Goal: Task Accomplishment & Management: Manage account settings

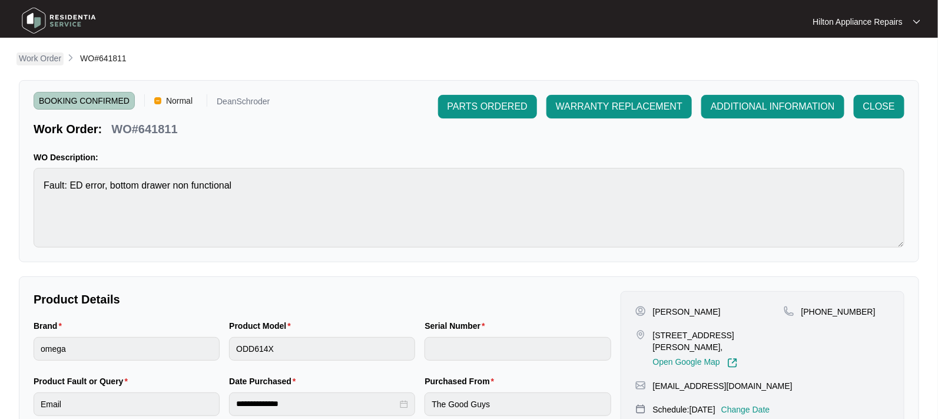
click at [24, 54] on p "Work Order" at bounding box center [40, 58] width 42 height 12
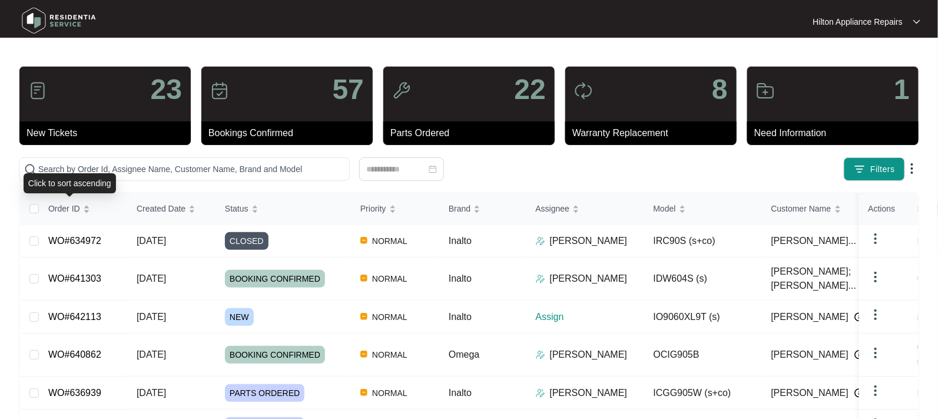
click at [69, 177] on div "Click to sort ascending" at bounding box center [70, 183] width 92 height 20
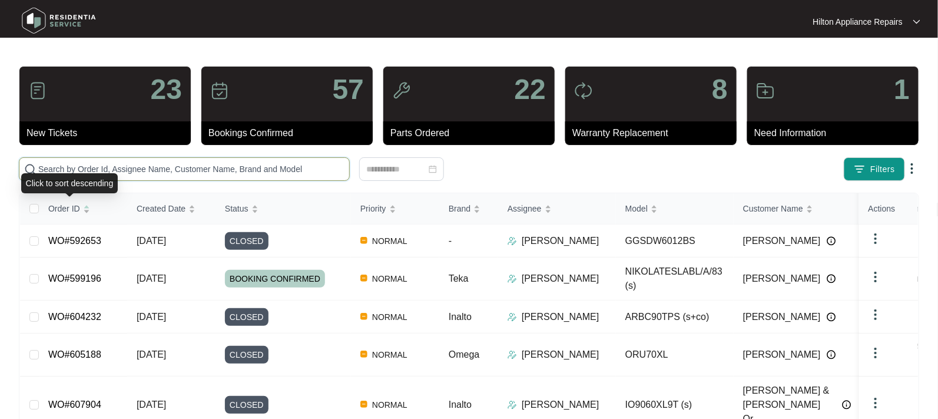
click at [67, 168] on input "text" at bounding box center [191, 169] width 306 height 13
paste input "WO#637891"
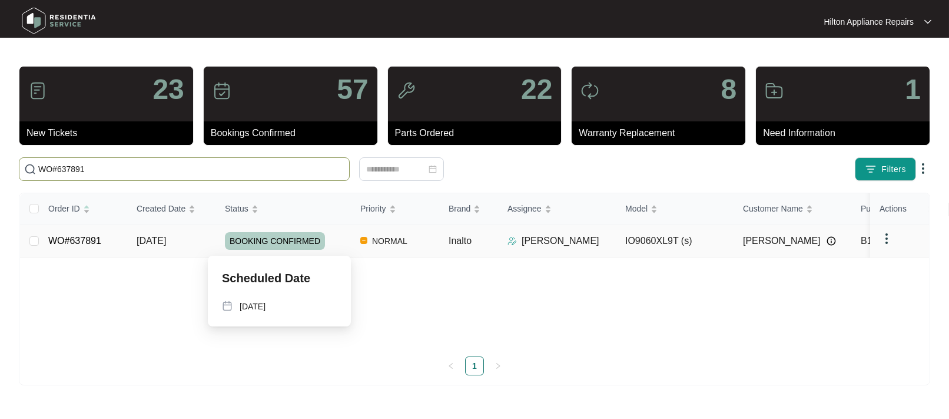
type input "WO#637891"
click at [163, 239] on span "08/09/2025" at bounding box center [151, 241] width 29 height 10
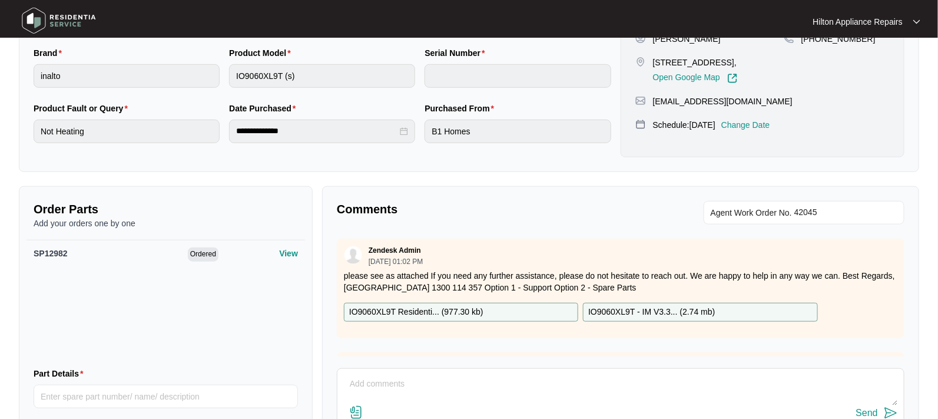
scroll to position [294, 0]
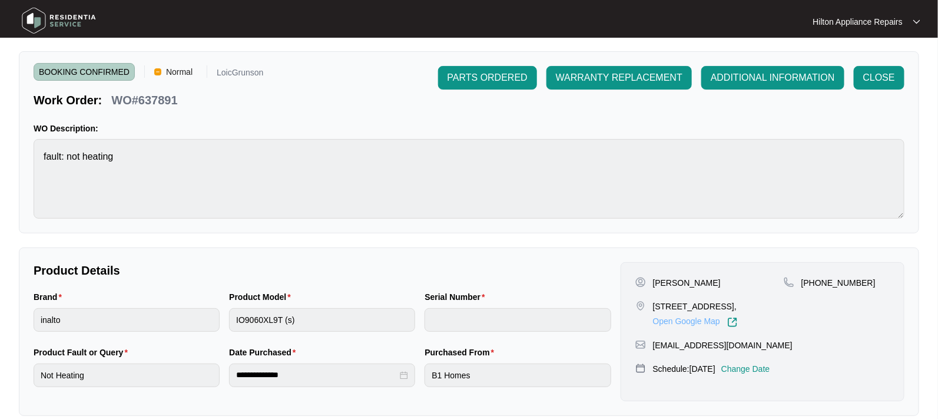
scroll to position [74, 0]
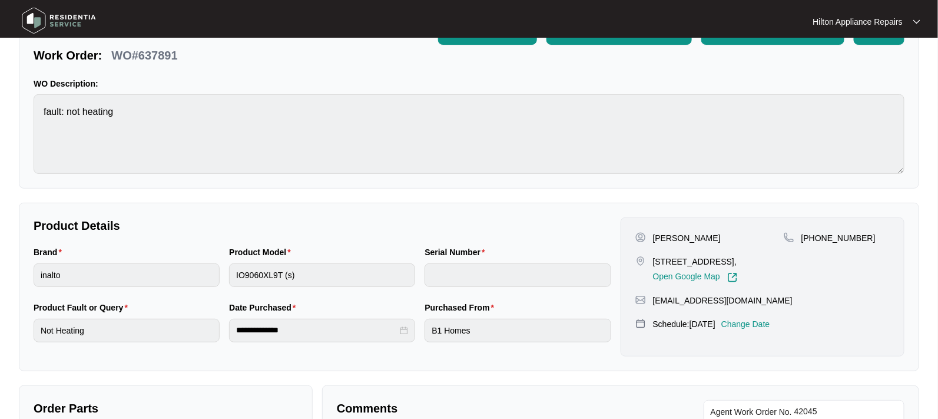
click at [760, 330] on p "Change Date" at bounding box center [745, 324] width 49 height 12
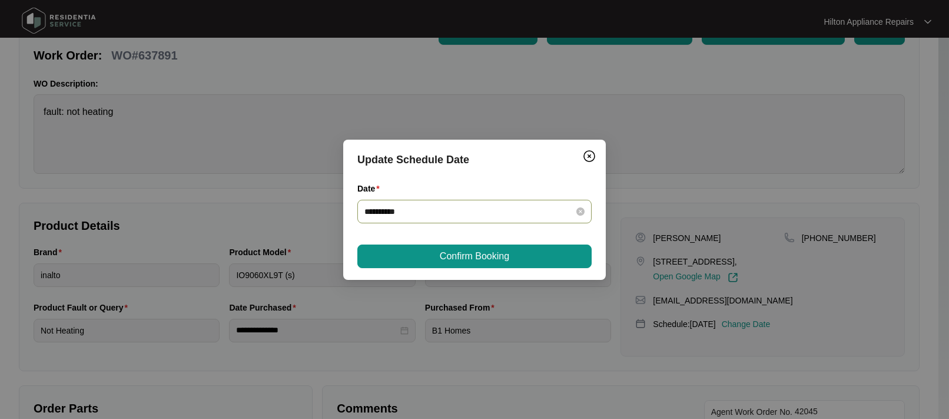
click at [585, 209] on div "**********" at bounding box center [475, 212] width 234 height 24
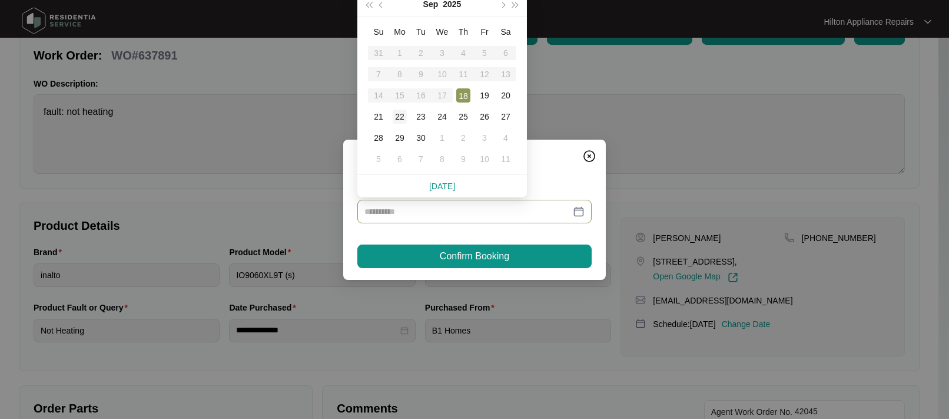
click at [398, 114] on div "22" at bounding box center [400, 117] width 14 height 14
type input "**********"
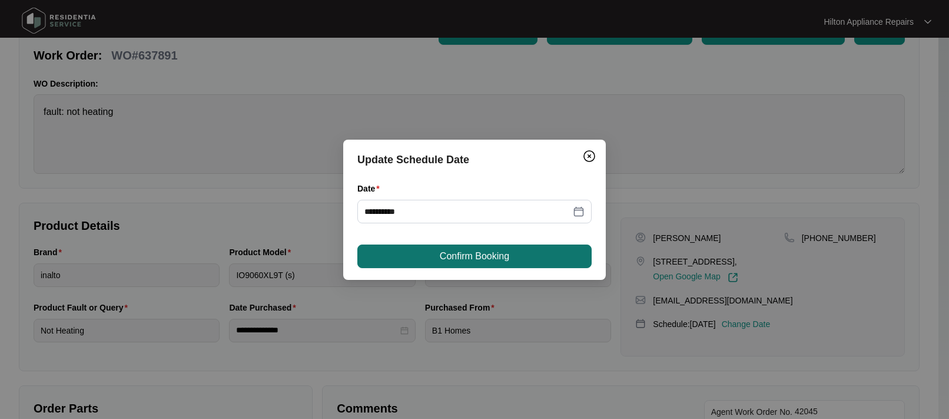
click at [440, 260] on span "Confirm Booking" at bounding box center [474, 256] width 69 height 14
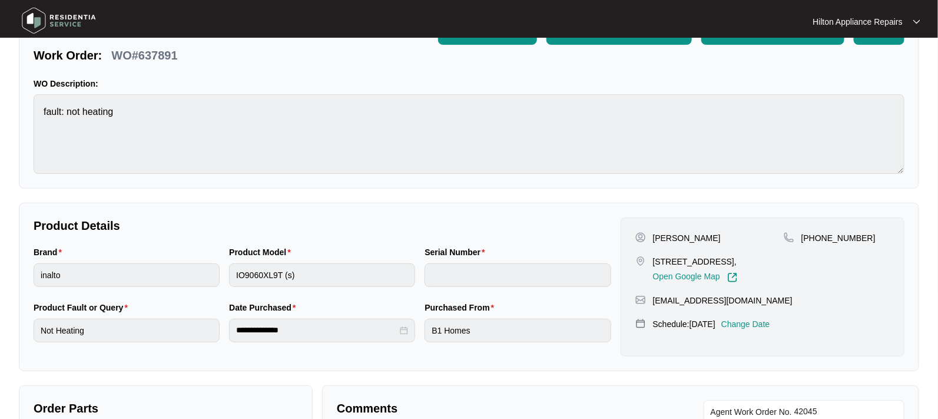
click at [767, 328] on div "Bailey Rose 9 Shortboard St, Yanchep WA 6035, Open Google Map +61455200415 bail…" at bounding box center [763, 286] width 284 height 139
click at [763, 330] on p "Change Date" at bounding box center [745, 324] width 49 height 12
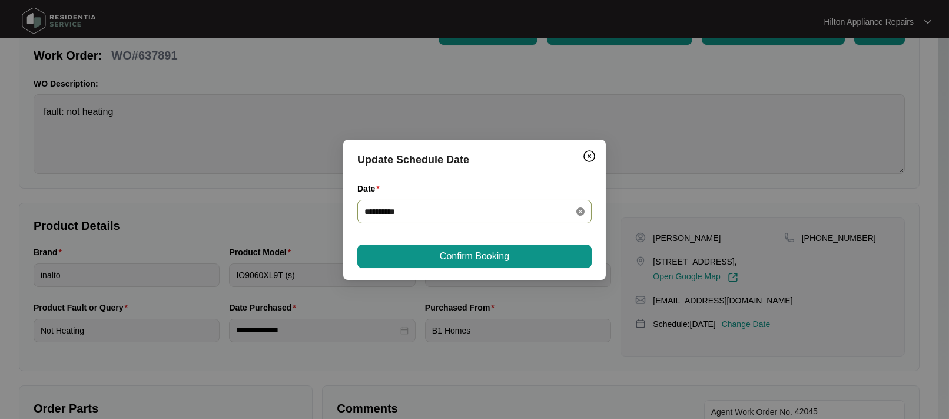
click at [579, 212] on icon "close-circle" at bounding box center [581, 211] width 8 height 8
click at [579, 212] on div at bounding box center [475, 211] width 220 height 13
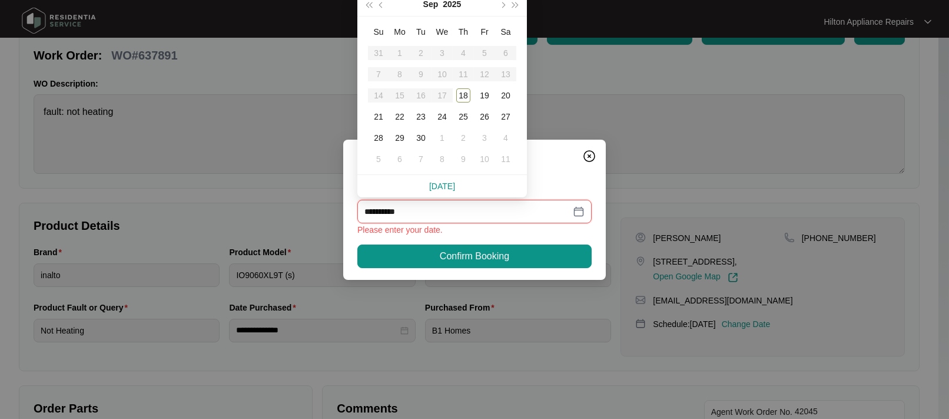
type input "**********"
click at [421, 119] on div "23" at bounding box center [421, 117] width 14 height 14
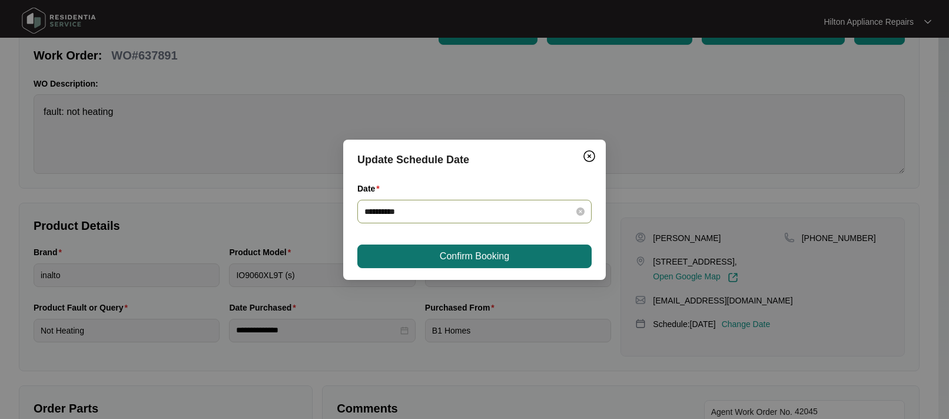
click at [481, 252] on span "Confirm Booking" at bounding box center [474, 256] width 69 height 14
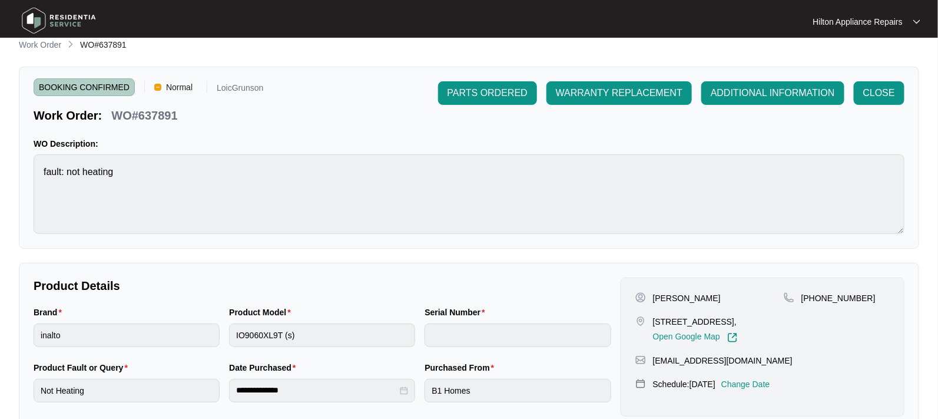
scroll to position [0, 0]
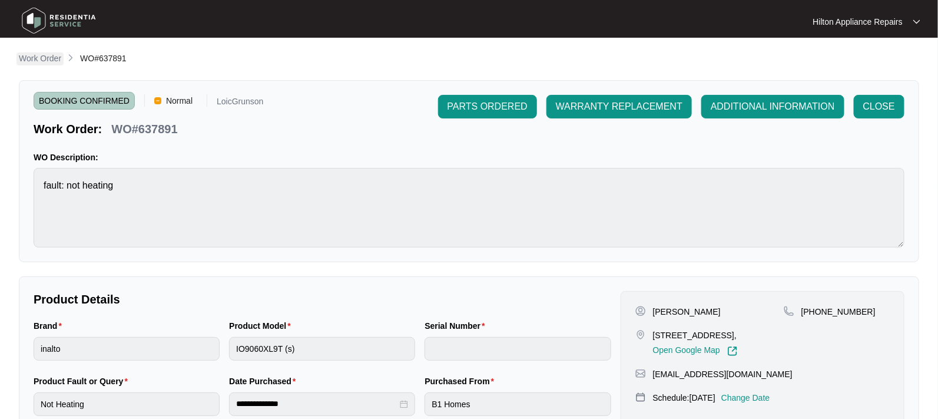
click at [36, 55] on p "Work Order" at bounding box center [40, 58] width 42 height 12
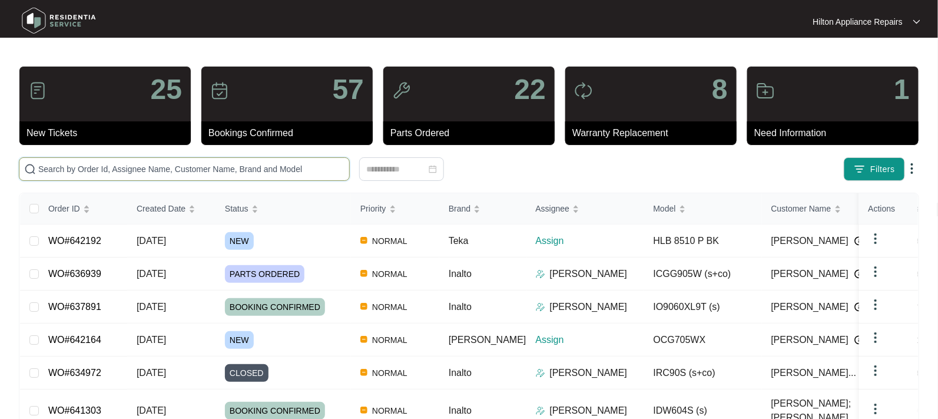
drag, startPoint x: 71, startPoint y: 173, endPoint x: 67, endPoint y: 167, distance: 7.4
click at [70, 173] on input "text" at bounding box center [191, 169] width 306 height 13
paste input "WO#640855"
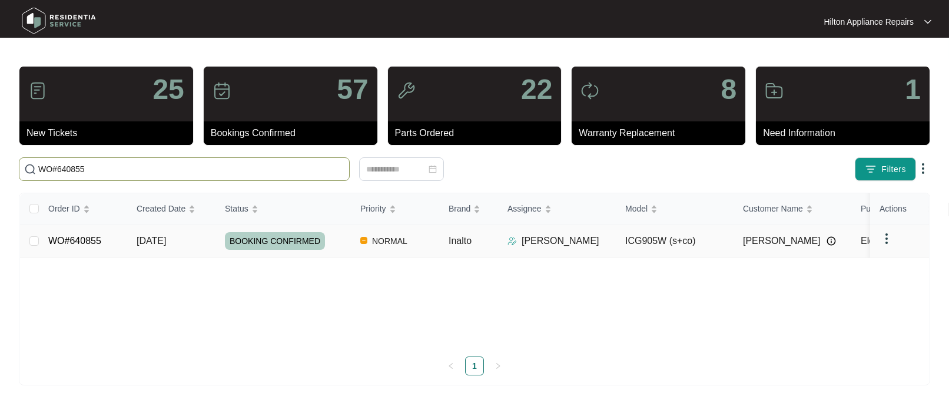
type input "WO#640855"
click at [147, 238] on span "15/09/2025" at bounding box center [151, 241] width 29 height 10
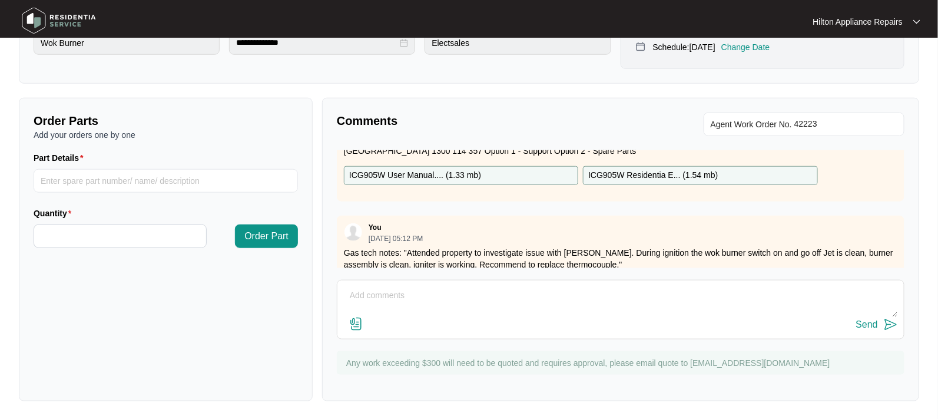
scroll to position [68, 0]
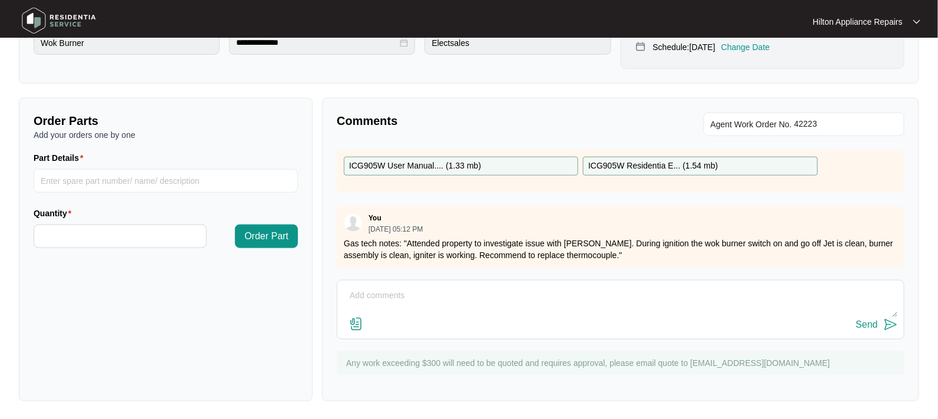
click at [377, 292] on textarea at bounding box center [620, 301] width 555 height 31
type textarea "Gas Tech sent pictures."
click at [355, 322] on img at bounding box center [356, 324] width 14 height 14
click at [0, 0] on input "file" at bounding box center [0, 0] width 0 height 0
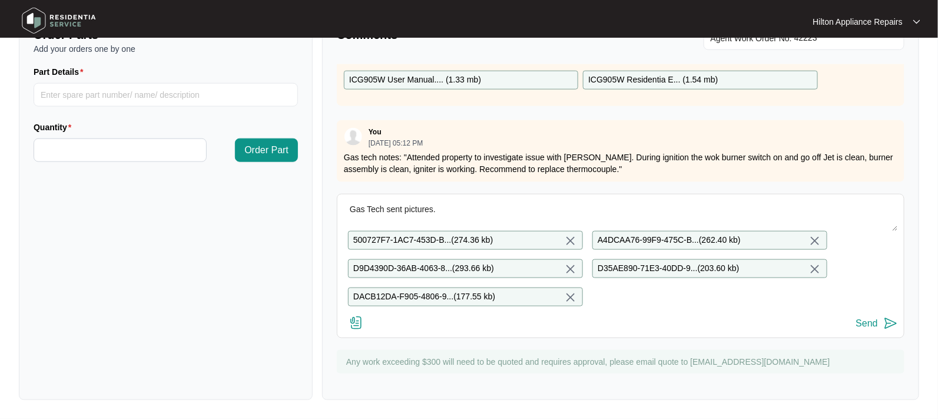
scroll to position [457, 0]
click at [863, 322] on div "Send" at bounding box center [867, 323] width 22 height 11
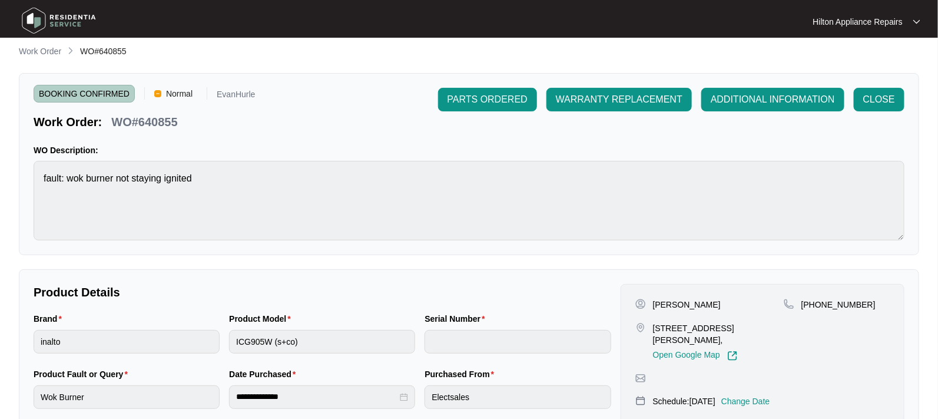
scroll to position [0, 0]
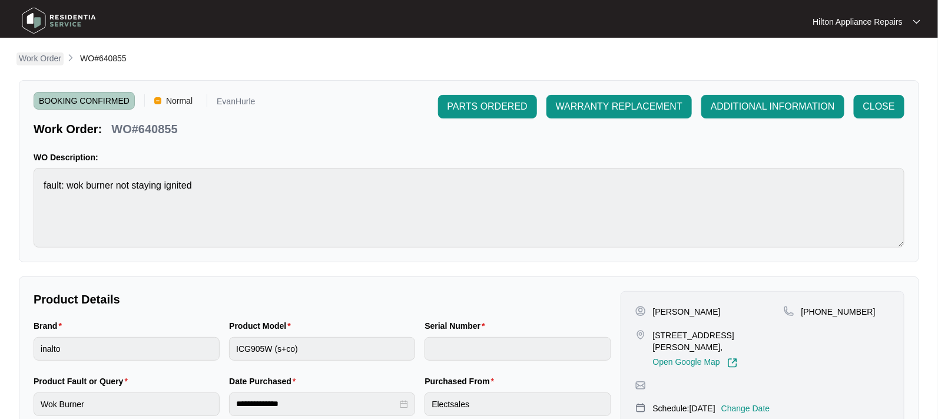
click at [29, 55] on p "Work Order" at bounding box center [40, 58] width 42 height 12
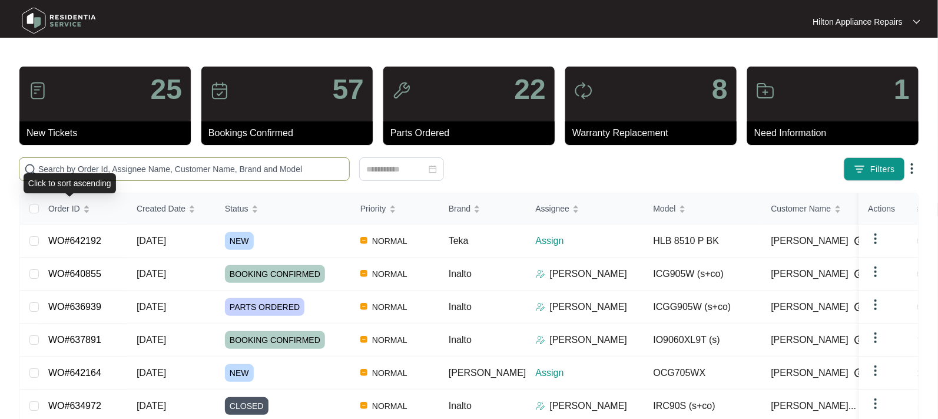
click at [49, 173] on div "Click to sort ascending" at bounding box center [70, 183] width 92 height 20
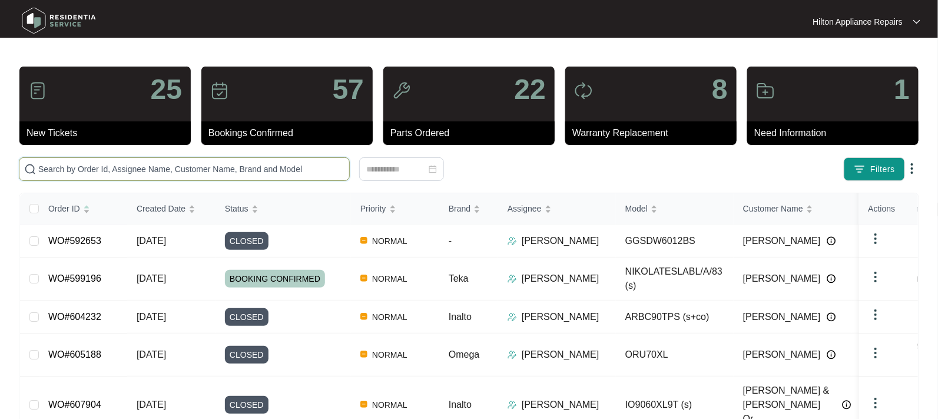
click at [48, 168] on input "text" at bounding box center [191, 169] width 306 height 13
paste input "WO#636705"
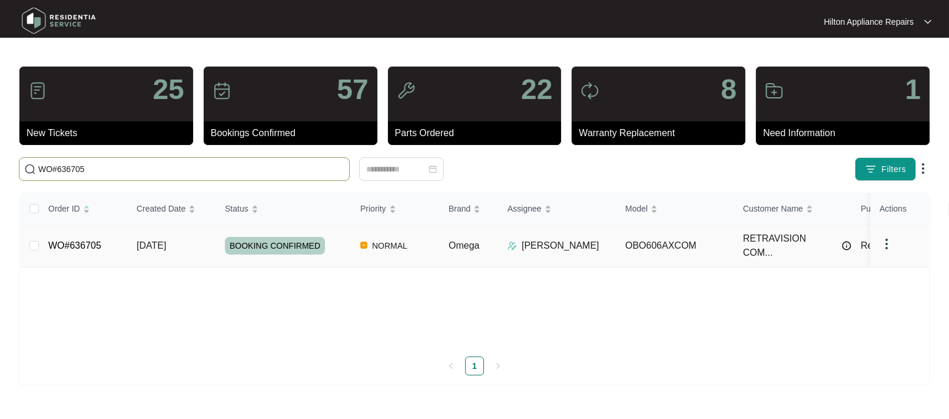
type input "WO#636705"
click at [154, 240] on span "04/09/2025" at bounding box center [151, 245] width 29 height 10
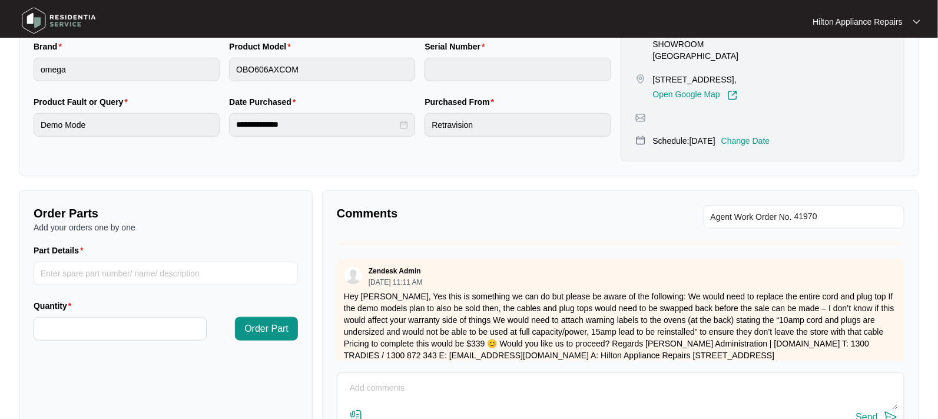
scroll to position [298, 0]
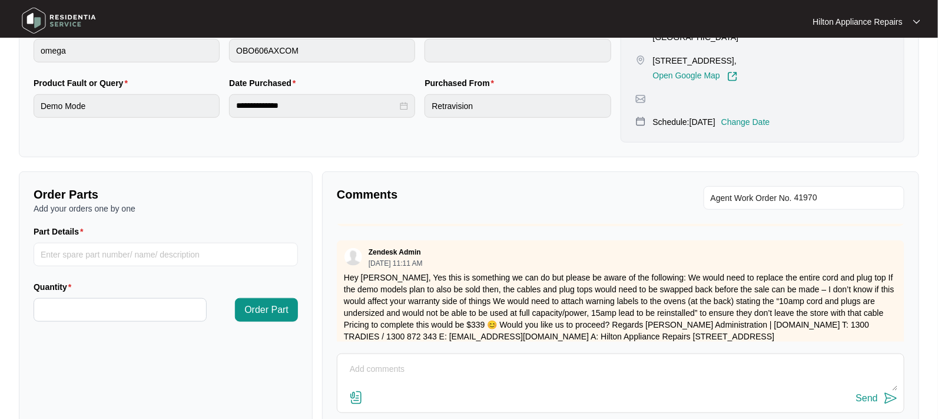
click at [362, 364] on textarea at bounding box center [620, 375] width 555 height 31
drag, startPoint x: 345, startPoint y: 358, endPoint x: 352, endPoint y: 362, distance: 8.2
click at [345, 358] on div "Send" at bounding box center [621, 382] width 568 height 59
click at [358, 363] on textarea at bounding box center [620, 375] width 555 height 31
click at [414, 370] on textarea "Electrician notes" at bounding box center [620, 375] width 555 height 31
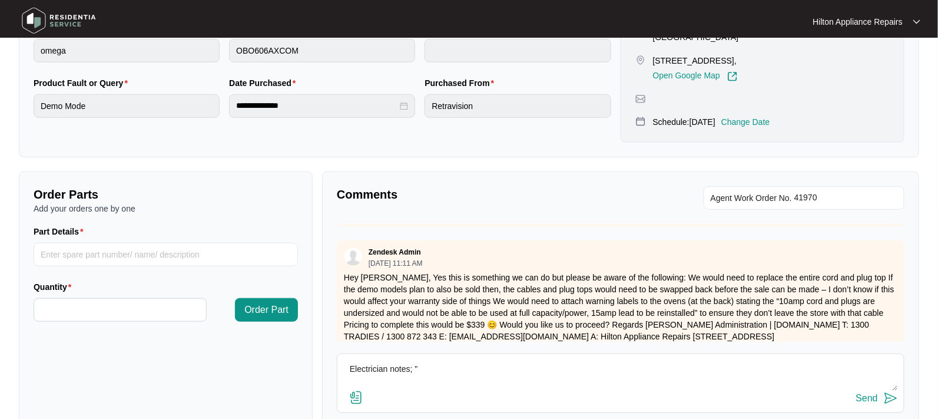
paste textarea "Kane Gould (CENTRAL) (16/09/2025) - Work Note Change over 15a plugs to 10aplugs…"
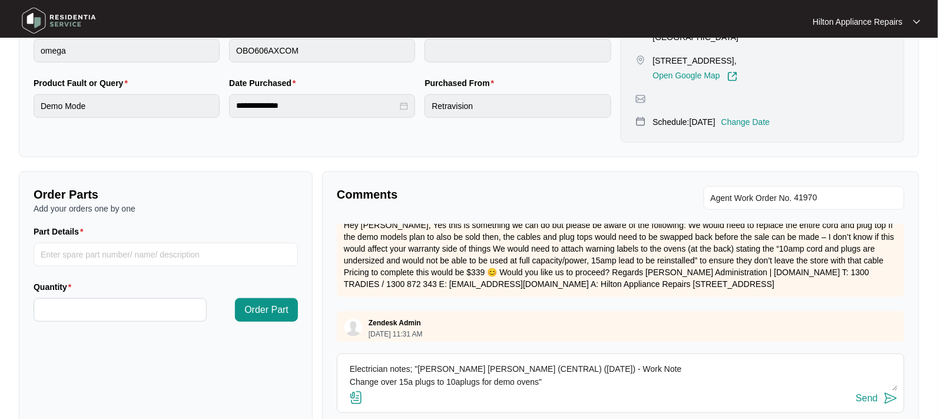
scroll to position [221, 0]
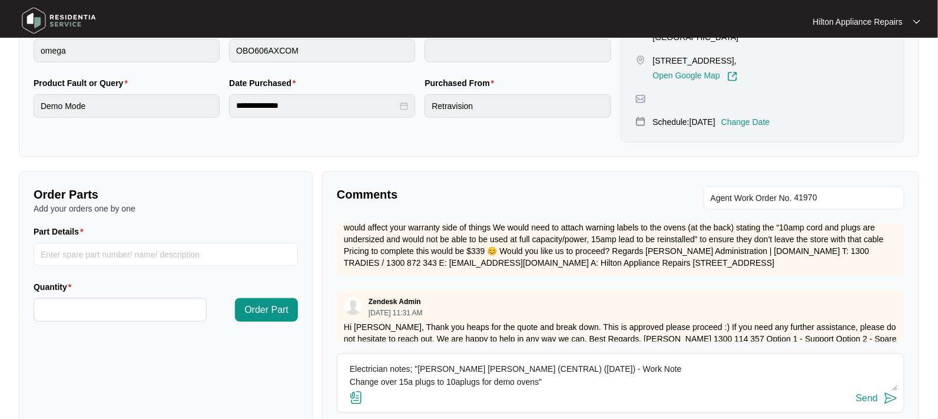
type textarea "Electrician notes; "Kane Gould (CENTRAL) (16/09/2025) - Work Note Change over 1…"
click at [355, 395] on img at bounding box center [356, 397] width 14 height 14
click at [0, 0] on input "file" at bounding box center [0, 0] width 0 height 0
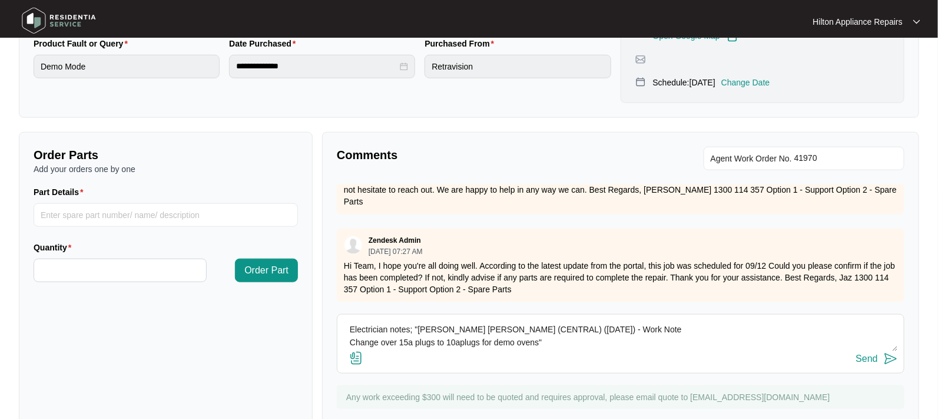
scroll to position [372, 0]
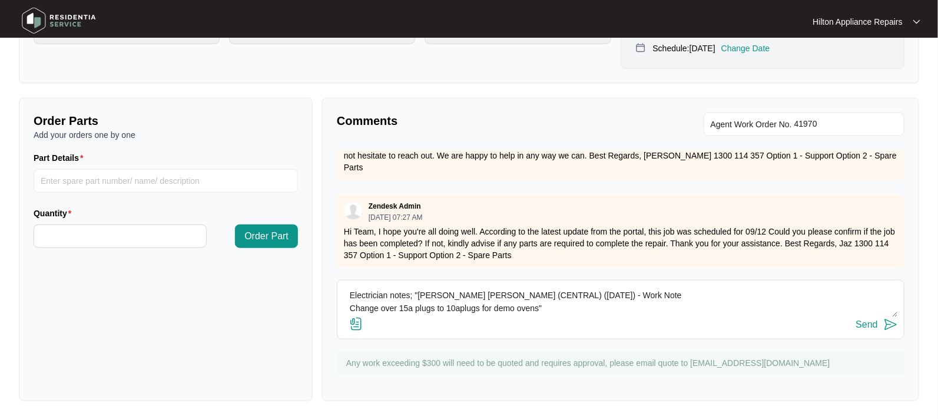
click at [355, 320] on img at bounding box center [356, 324] width 14 height 14
click at [0, 0] on input "file" at bounding box center [0, 0] width 0 height 0
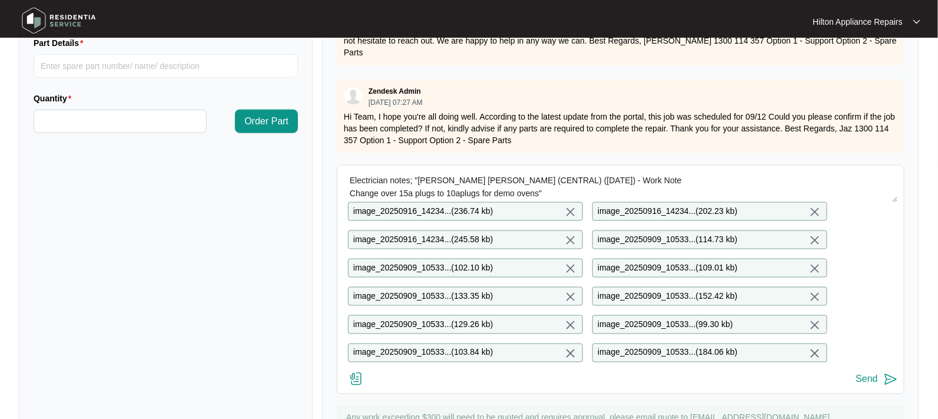
scroll to position [519, 0]
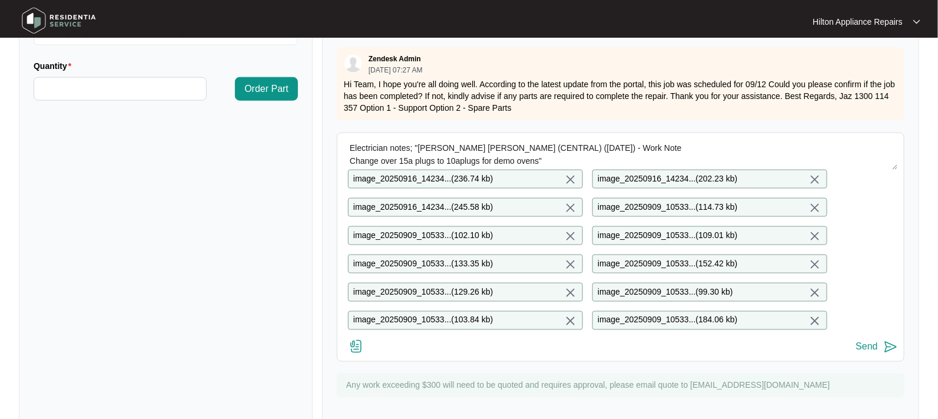
click at [863, 352] on div "Send" at bounding box center [867, 347] width 22 height 11
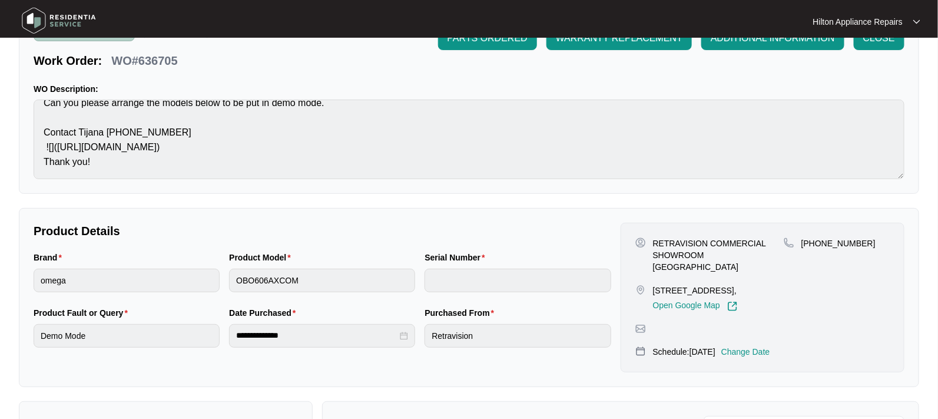
scroll to position [0, 0]
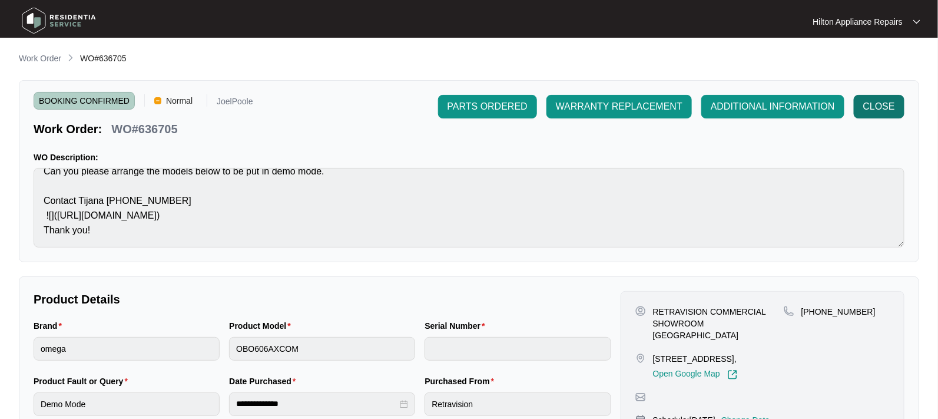
click at [882, 107] on span "CLOSE" at bounding box center [879, 107] width 32 height 14
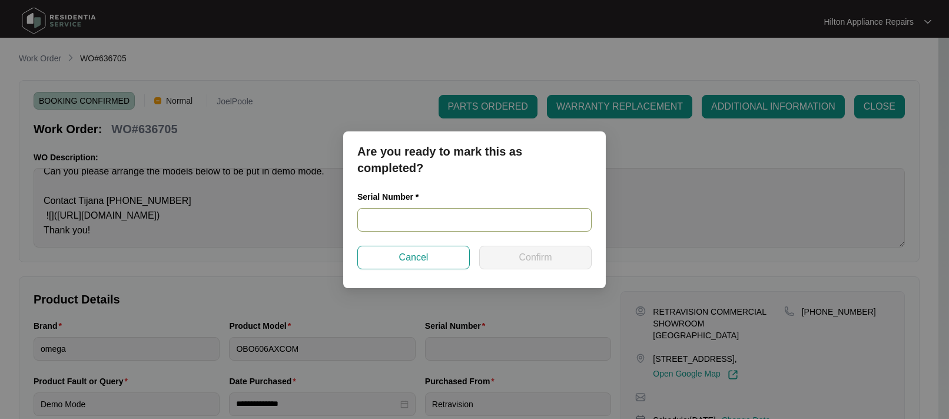
click at [369, 217] on input "text" at bounding box center [475, 220] width 234 height 24
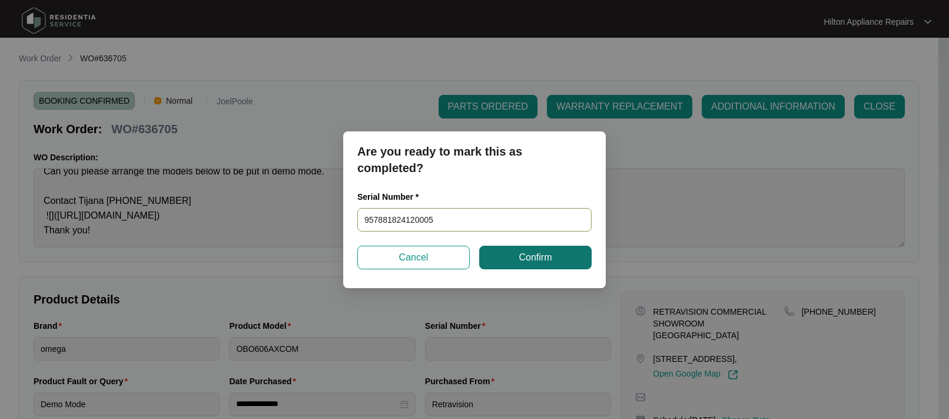
type input "957881824120005"
click at [541, 257] on span "Confirm" at bounding box center [535, 257] width 33 height 14
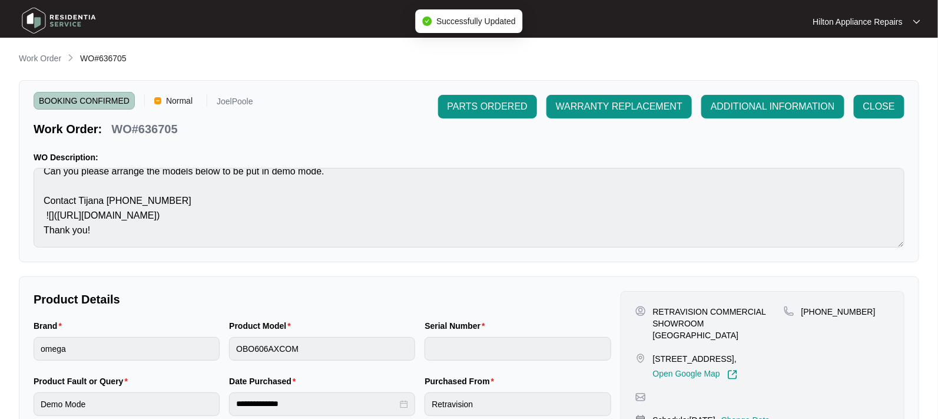
type input "957881824120005"
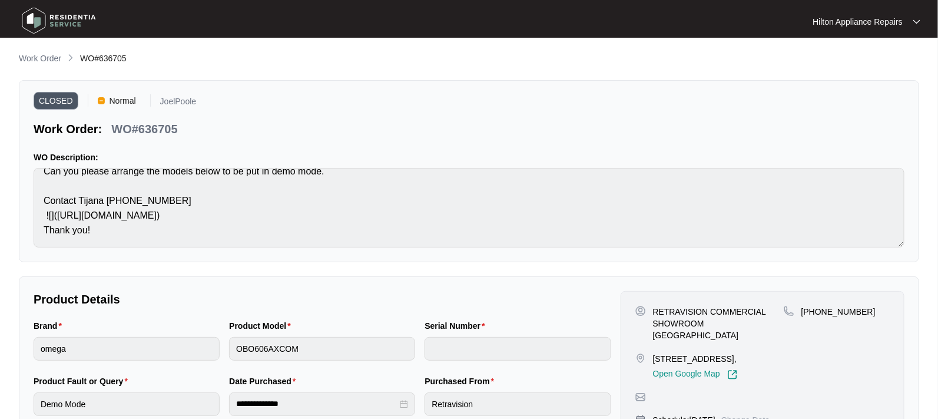
click at [223, 349] on div "Brand omega Product Model OBO606AXCOM Serial Number" at bounding box center [322, 346] width 587 height 55
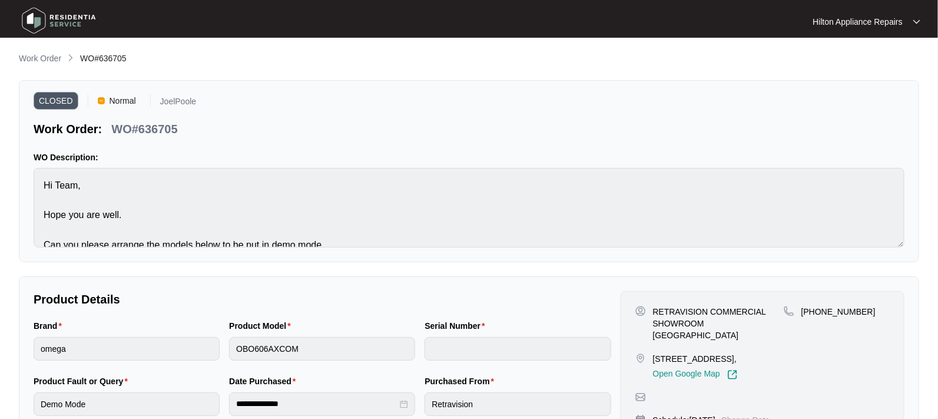
drag, startPoint x: 32, startPoint y: 58, endPoint x: 43, endPoint y: 64, distance: 11.9
click at [32, 58] on p "Work Order" at bounding box center [40, 58] width 42 height 12
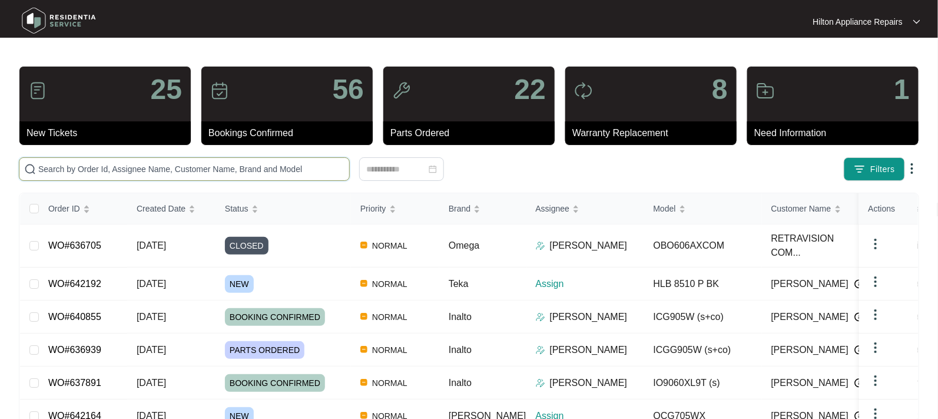
click at [63, 165] on input "text" at bounding box center [191, 169] width 306 height 13
paste input "WO#635973"
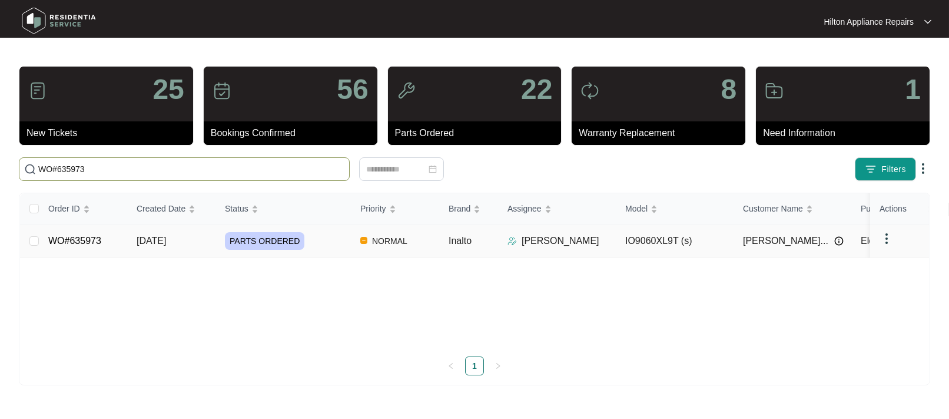
type input "WO#635973"
click at [158, 236] on span "03/09/2025" at bounding box center [151, 241] width 29 height 10
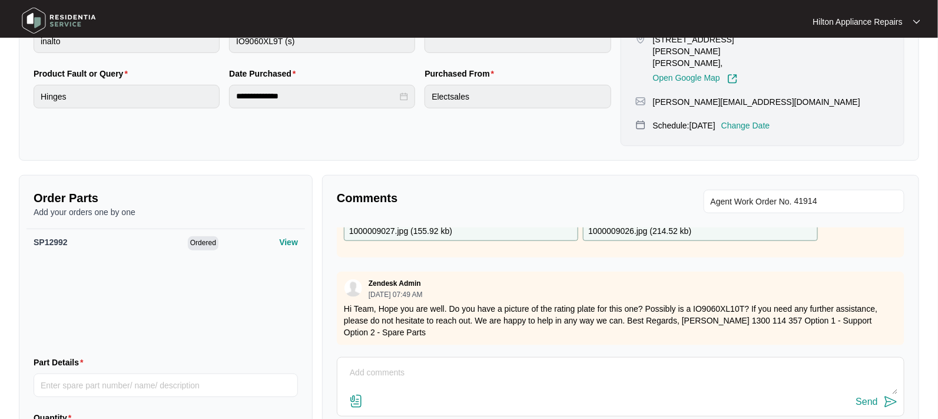
scroll to position [364, 0]
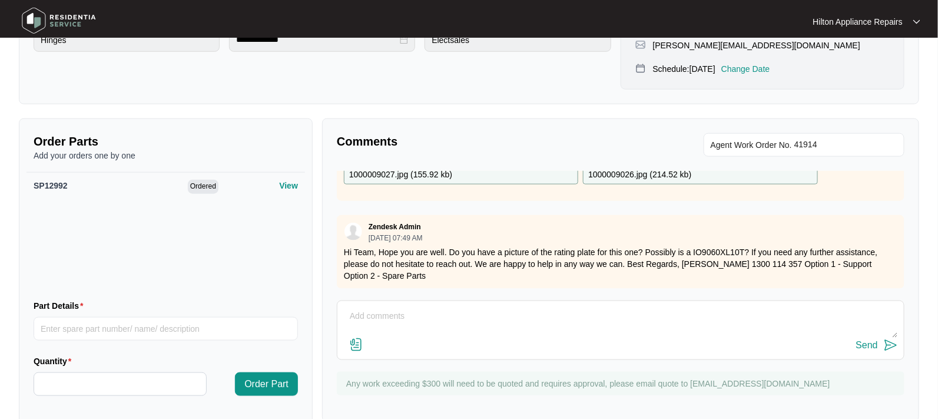
click at [372, 307] on textarea at bounding box center [620, 322] width 555 height 31
type textarea "Please pictures Dean uploaded."
click at [356, 337] on img at bounding box center [356, 344] width 14 height 14
click at [0, 0] on input "file" at bounding box center [0, 0] width 0 height 0
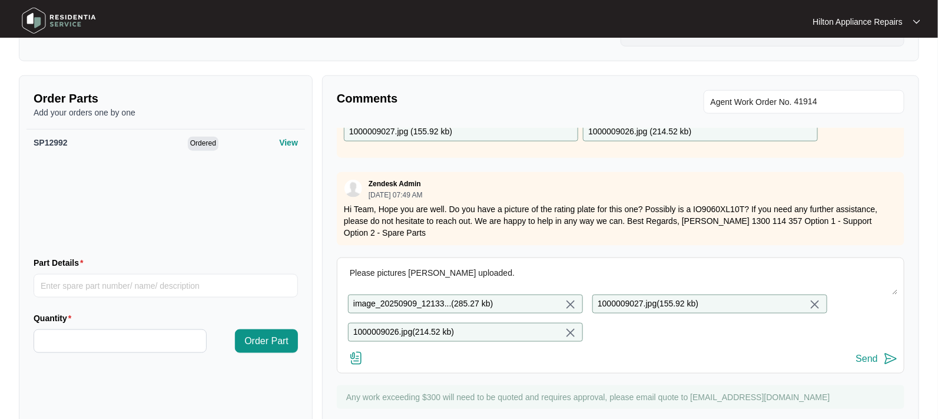
scroll to position [429, 0]
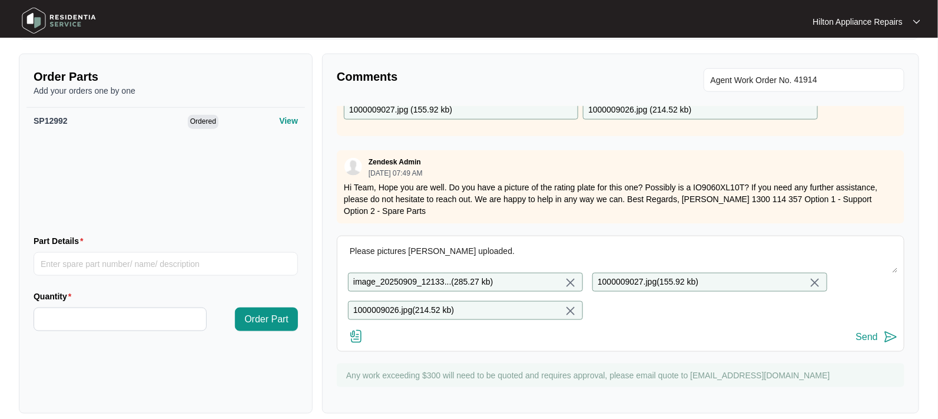
click at [862, 332] on div "Send" at bounding box center [867, 337] width 22 height 11
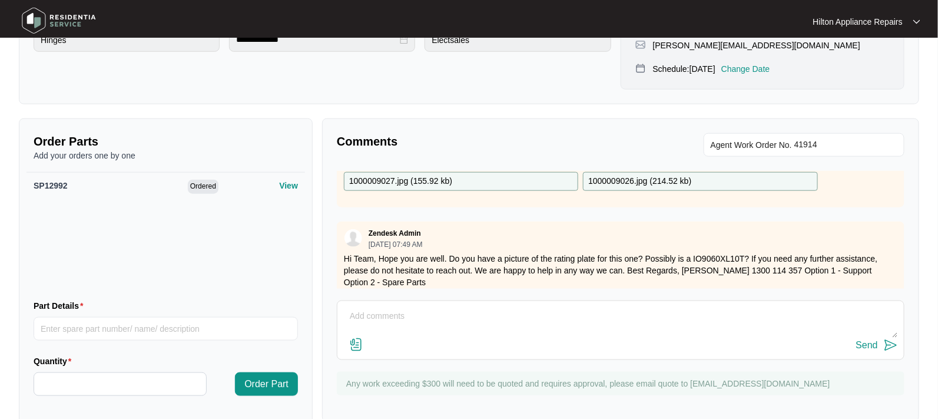
scroll to position [730, 0]
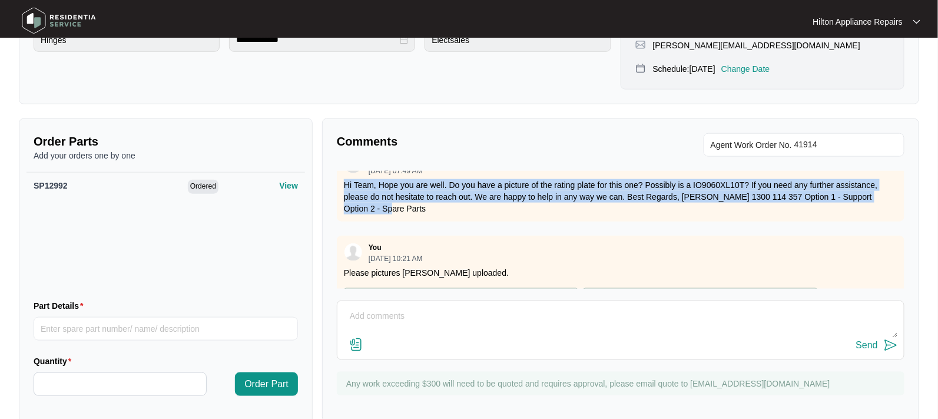
drag, startPoint x: 391, startPoint y: 195, endPoint x: 337, endPoint y: 160, distance: 64.4
click at [337, 160] on div "Zendesk Admin 09/18/2025 at 07:49 AM Hi Team, Hope you are well. Do you have a …" at bounding box center [621, 185] width 568 height 74
copy p "Hi Team, Hope you are well. Do you have a picture of the rating plate for this …"
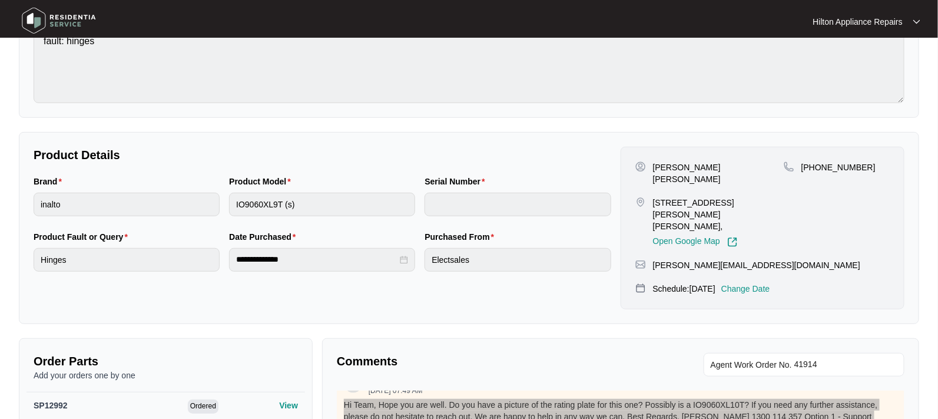
scroll to position [0, 0]
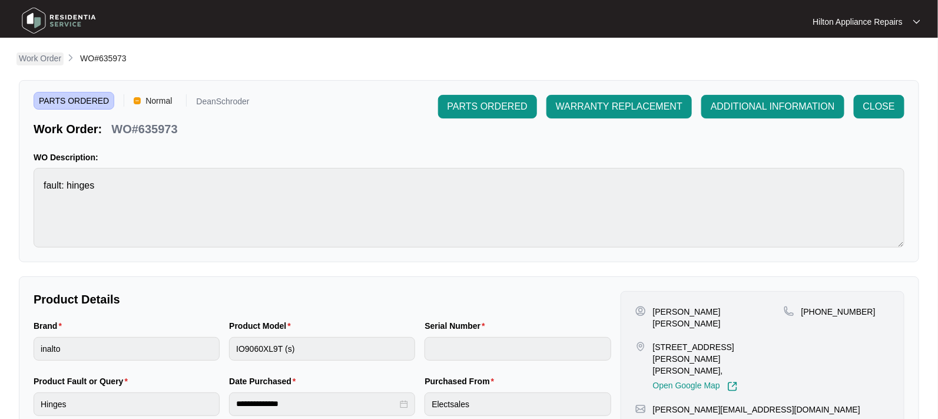
click at [46, 59] on p "Work Order" at bounding box center [40, 58] width 42 height 12
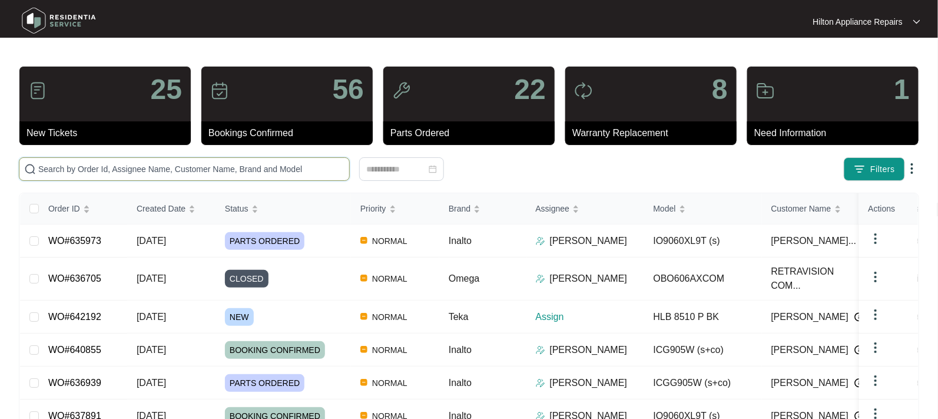
click at [59, 167] on input "text" at bounding box center [191, 169] width 306 height 13
paste input "WO#636939"
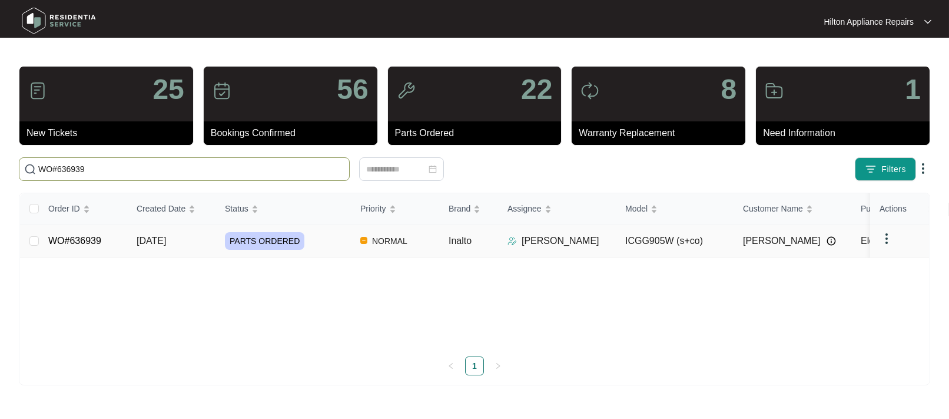
type input "WO#636939"
click at [153, 239] on span "05/09/2025" at bounding box center [151, 241] width 29 height 10
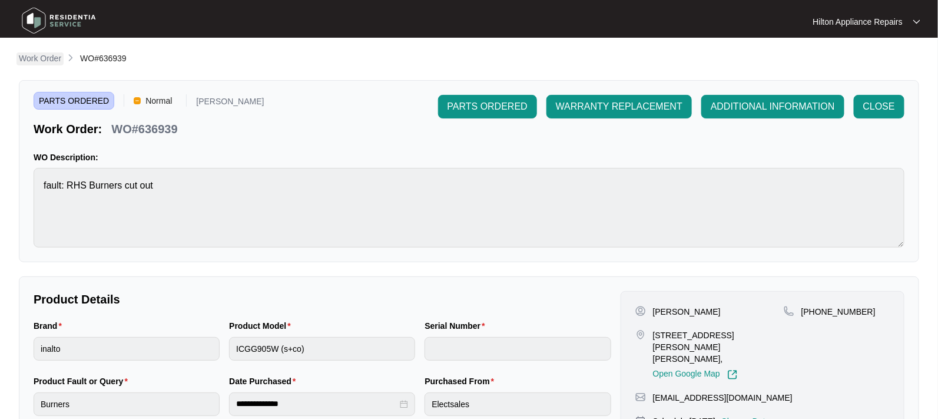
click at [39, 59] on p "Work Order" at bounding box center [40, 58] width 42 height 12
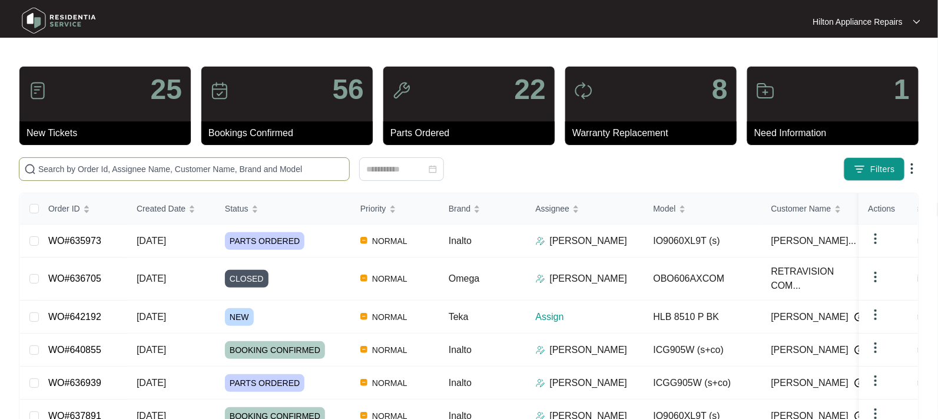
click at [61, 167] on input "text" at bounding box center [191, 169] width 306 height 13
paste input "WO#613888"
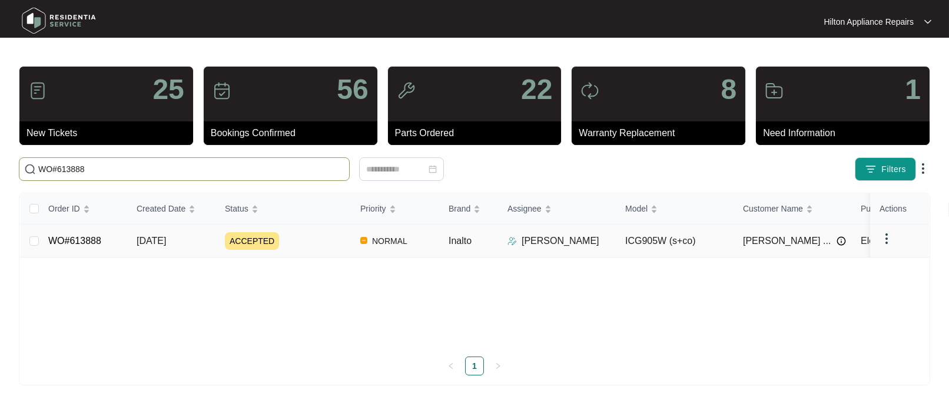
type input "WO#613888"
click at [157, 241] on span "15/07/2025" at bounding box center [151, 241] width 29 height 10
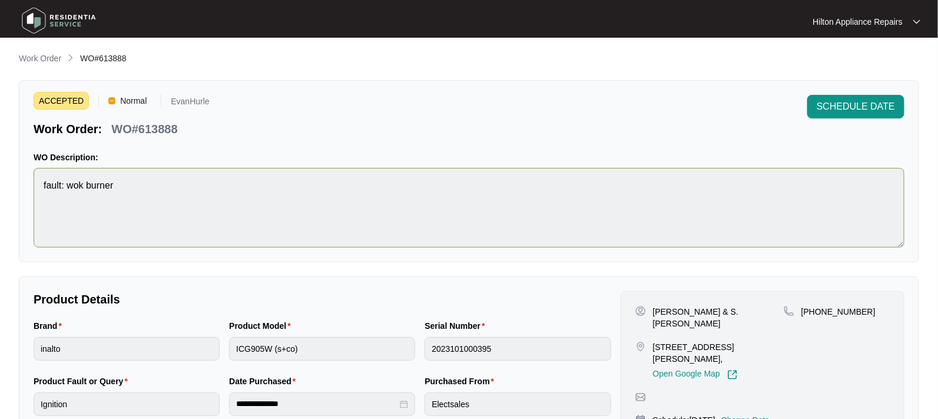
scroll to position [147, 0]
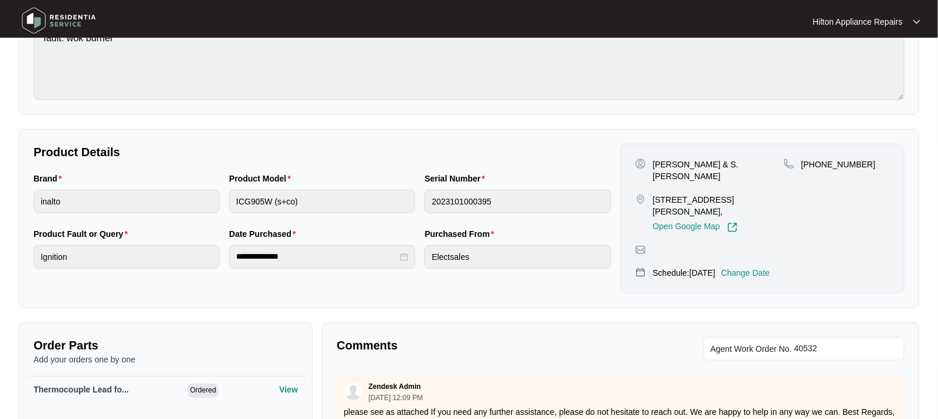
click at [761, 267] on p "Change Date" at bounding box center [745, 273] width 49 height 12
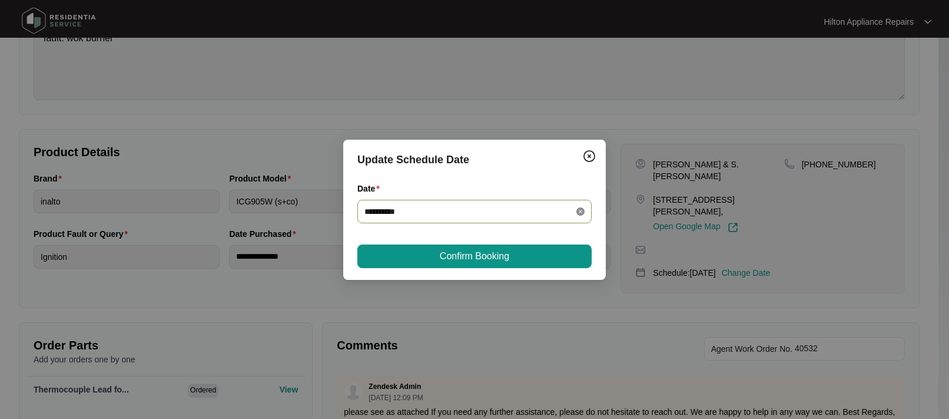
click at [580, 208] on icon "close-circle" at bounding box center [581, 211] width 8 height 8
click at [578, 208] on div at bounding box center [475, 211] width 220 height 13
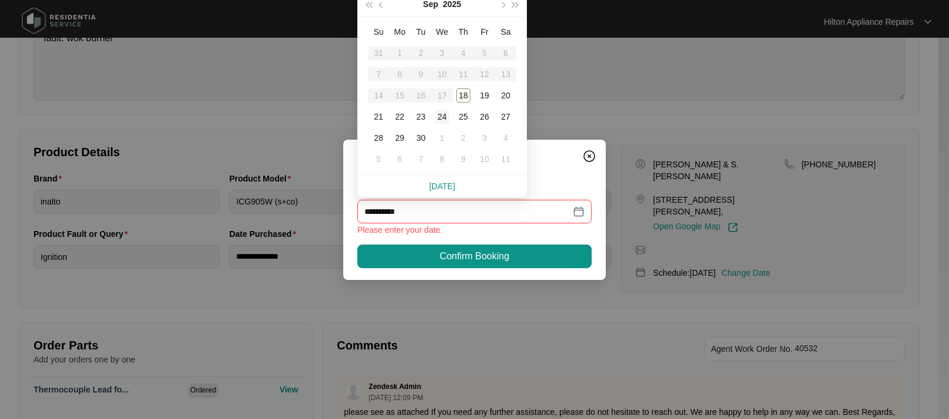
type input "**********"
click at [481, 93] on div "19" at bounding box center [485, 95] width 14 height 14
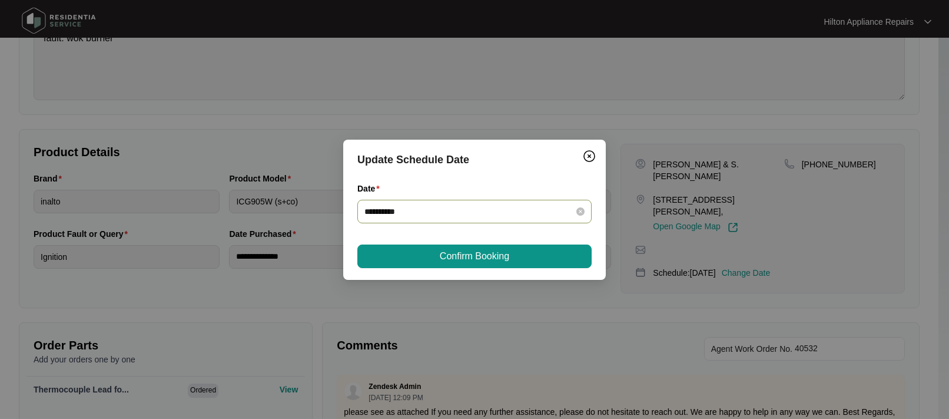
type input "**********"
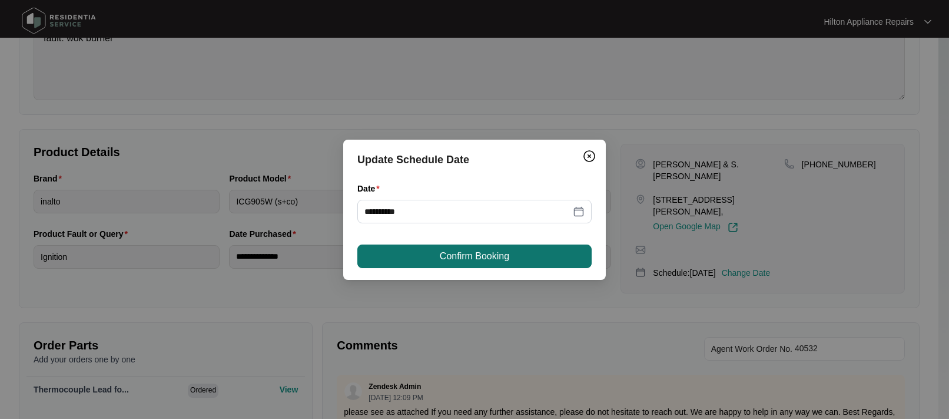
click at [459, 253] on span "Confirm Booking" at bounding box center [474, 256] width 69 height 14
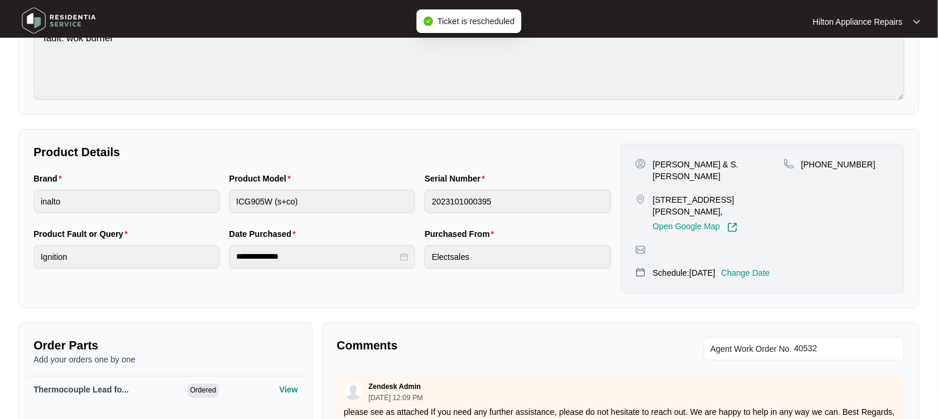
scroll to position [0, 0]
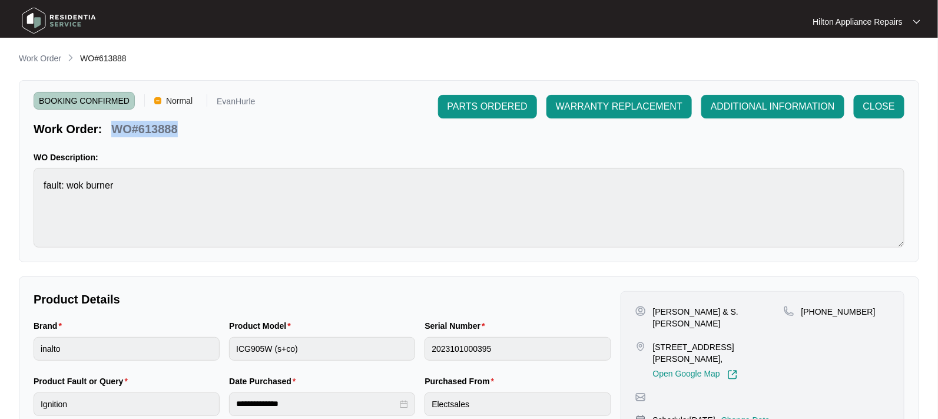
drag, startPoint x: 178, startPoint y: 130, endPoint x: 111, endPoint y: 124, distance: 67.4
click at [111, 124] on p "WO#613888" at bounding box center [144, 129] width 66 height 16
copy p "WO#613888"
click at [39, 56] on p "Work Order" at bounding box center [40, 58] width 42 height 12
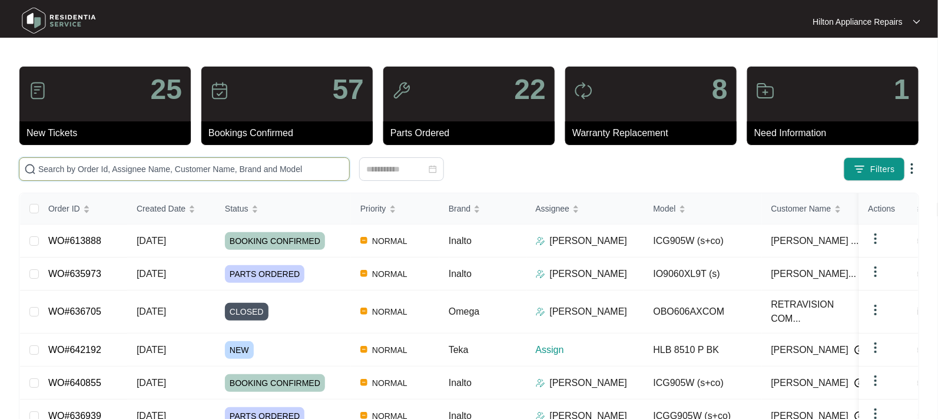
drag, startPoint x: 74, startPoint y: 159, endPoint x: 71, endPoint y: 165, distance: 6.6
click at [71, 164] on span at bounding box center [184, 169] width 331 height 24
paste input "WO#613888"
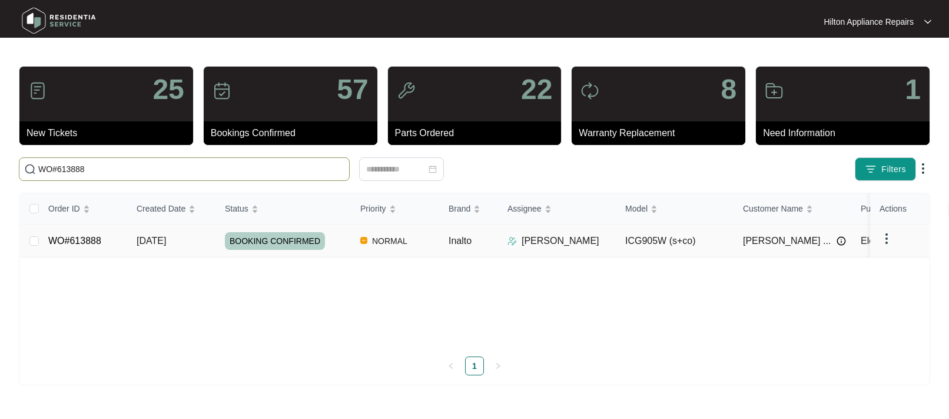
type input "WO#613888"
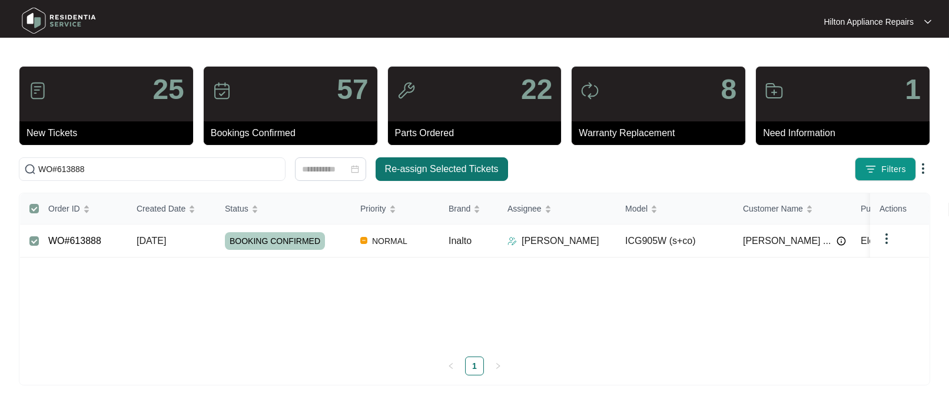
click at [416, 166] on span "Re-assign Selected Tickets" at bounding box center [442, 169] width 114 height 14
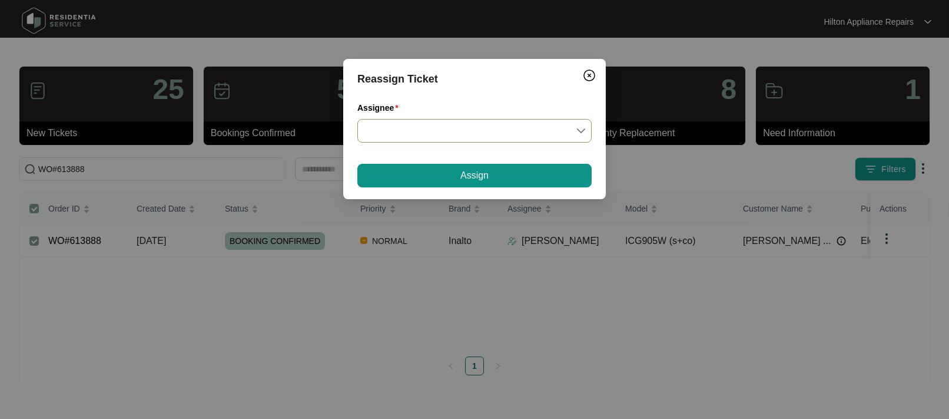
click at [583, 128] on input "Assignee" at bounding box center [475, 131] width 220 height 22
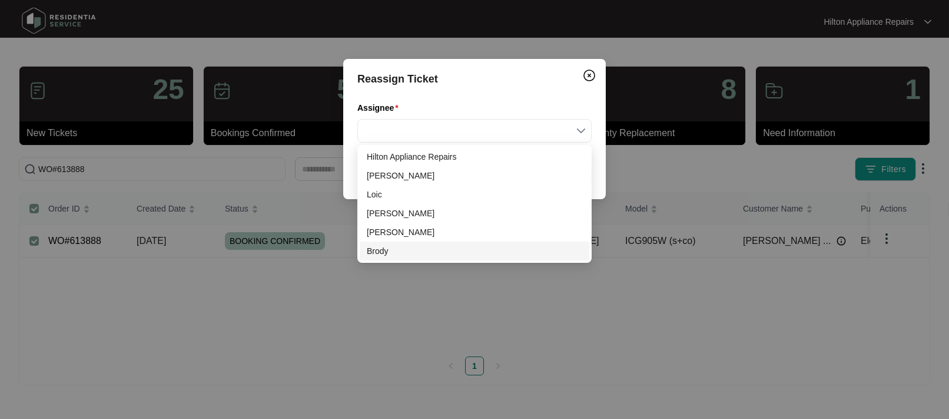
click at [382, 249] on div "Brody" at bounding box center [475, 250] width 216 height 13
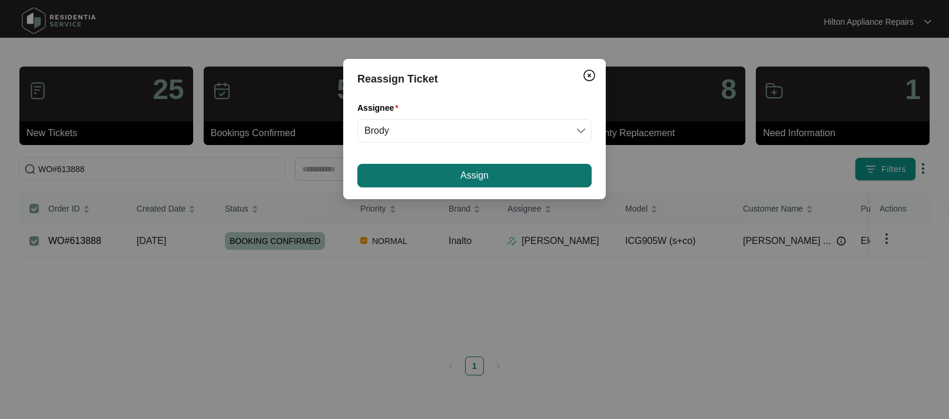
click at [413, 171] on button "Assign" at bounding box center [475, 176] width 234 height 24
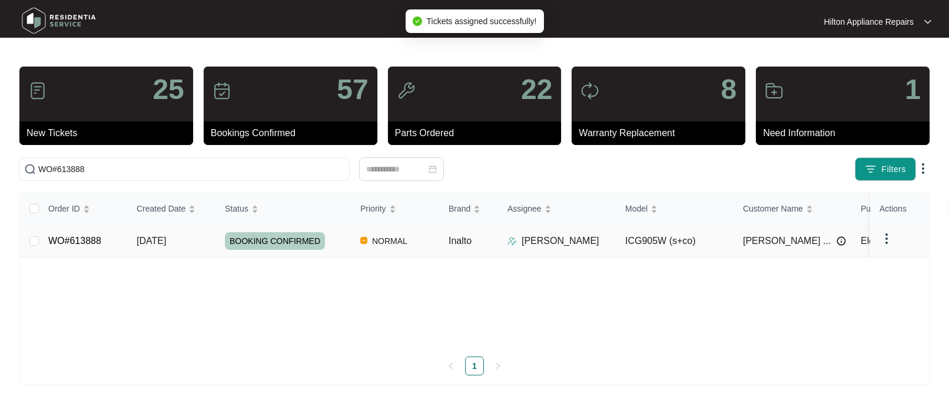
click at [67, 239] on link "WO#613888" at bounding box center [74, 241] width 53 height 10
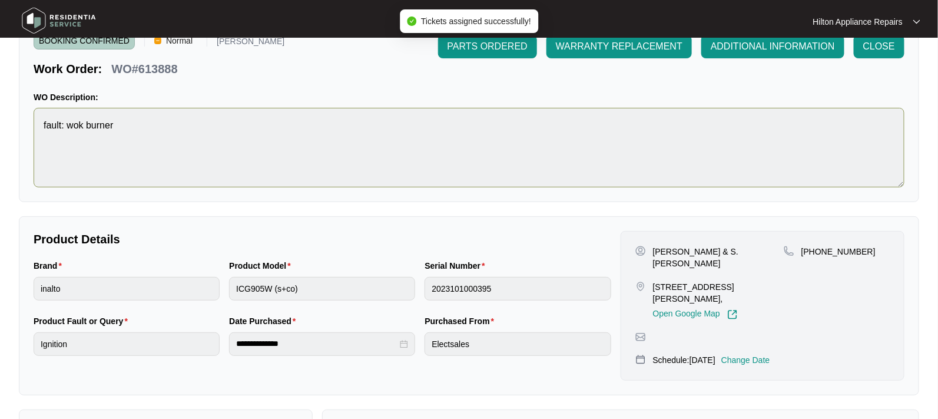
scroll to position [74, 0]
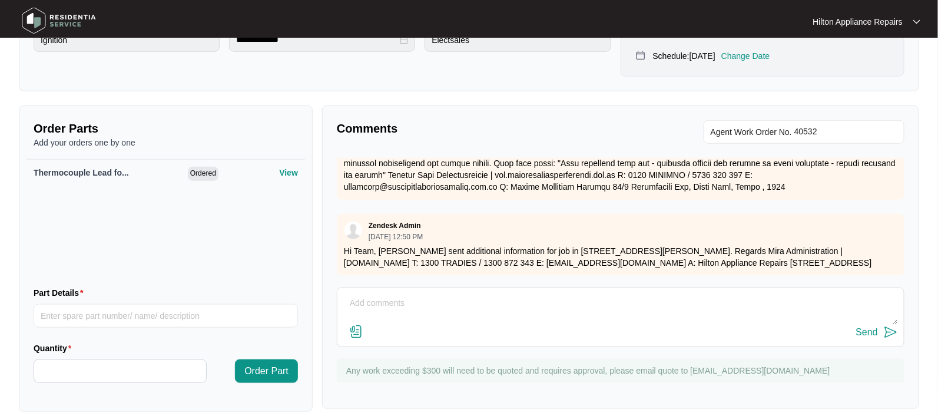
scroll to position [1630, 0]
